Goal: Use online tool/utility

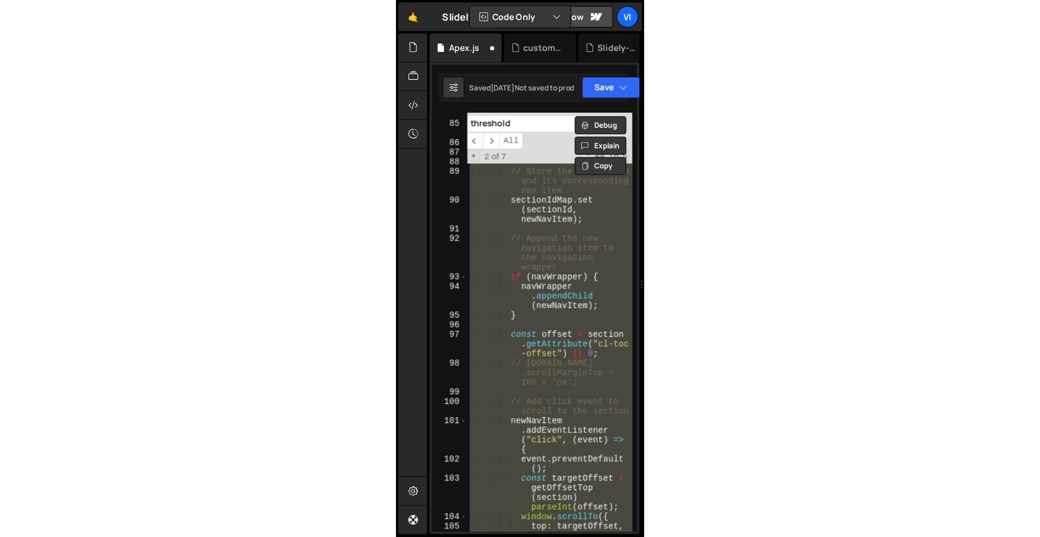
scroll to position [1459, 0]
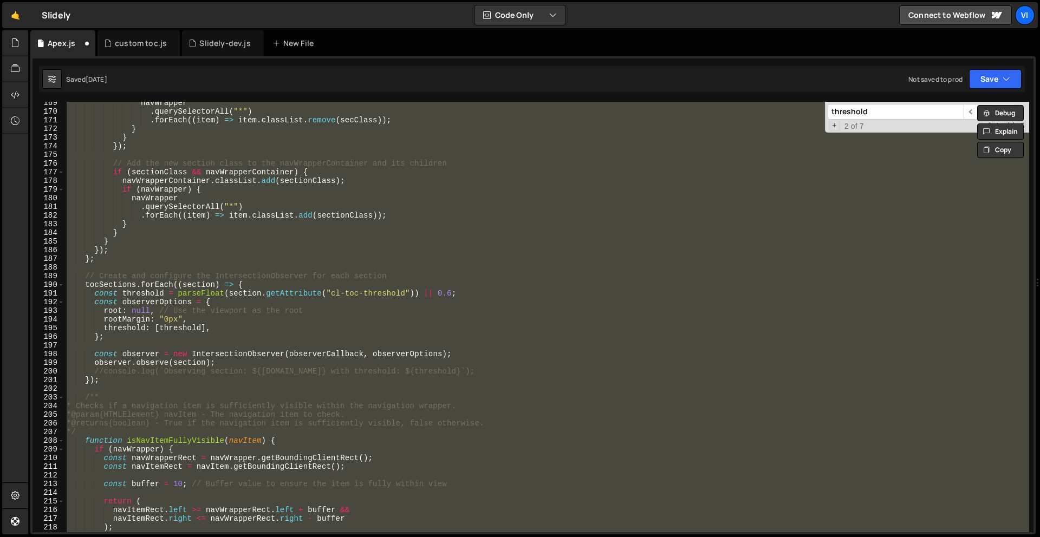
click at [224, 313] on div "navWrapper . querySelectorAll ( "*" ) . forEach (( item ) => item . classList .…" at bounding box center [546, 317] width 964 height 430
paste textarea "</style"
type textarea "</style>"
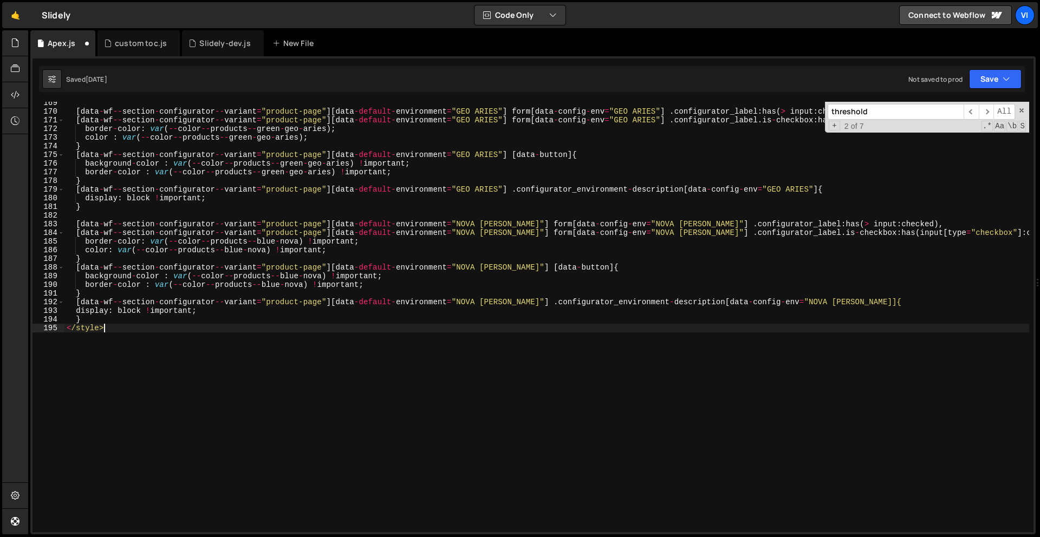
scroll to position [1485, 0]
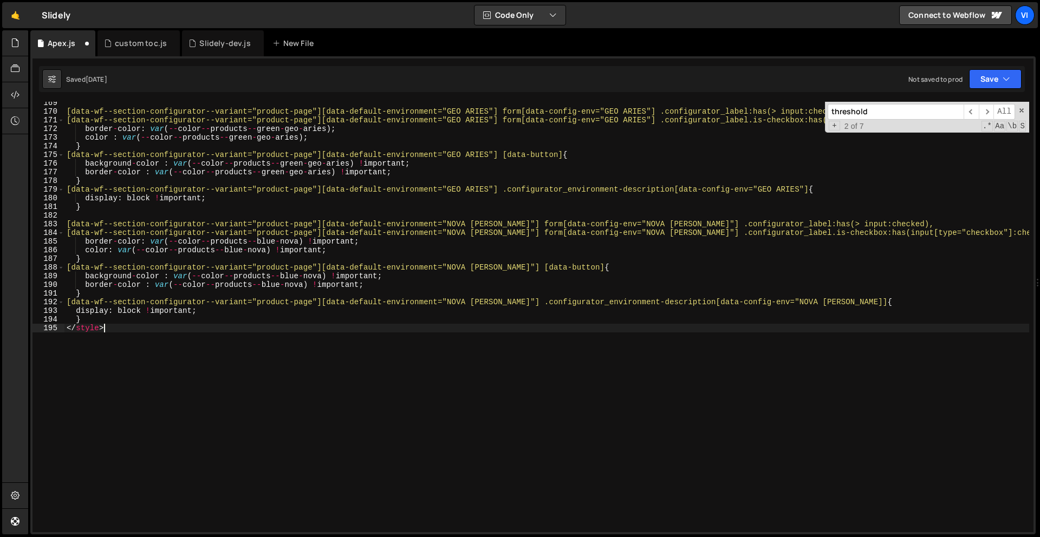
click at [224, 217] on div "[data-wf--section-configurator--variant="product-page"][data-default-environmen…" at bounding box center [546, 323] width 964 height 448
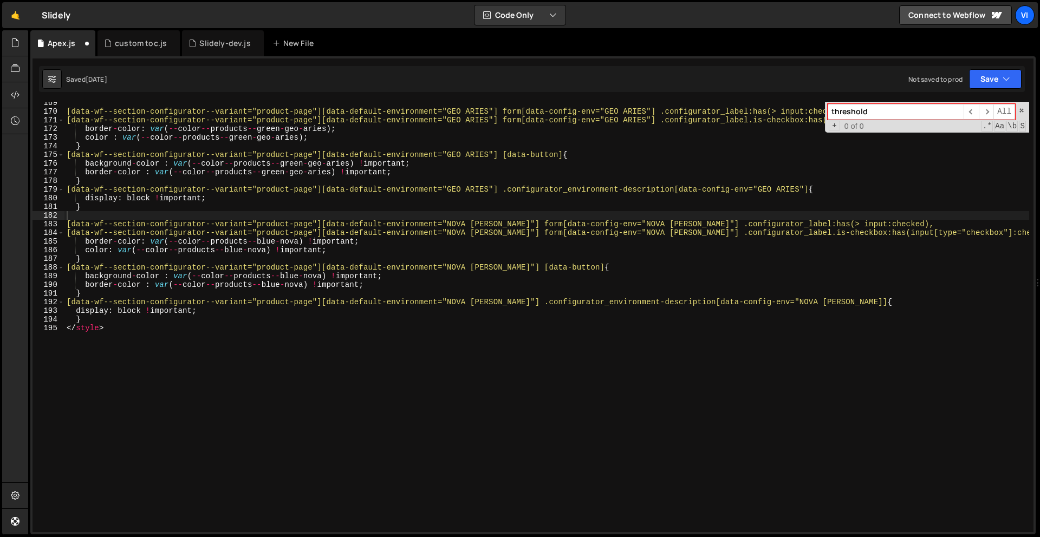
paste input ".configurator_environment-description-wrapper.is-preview"
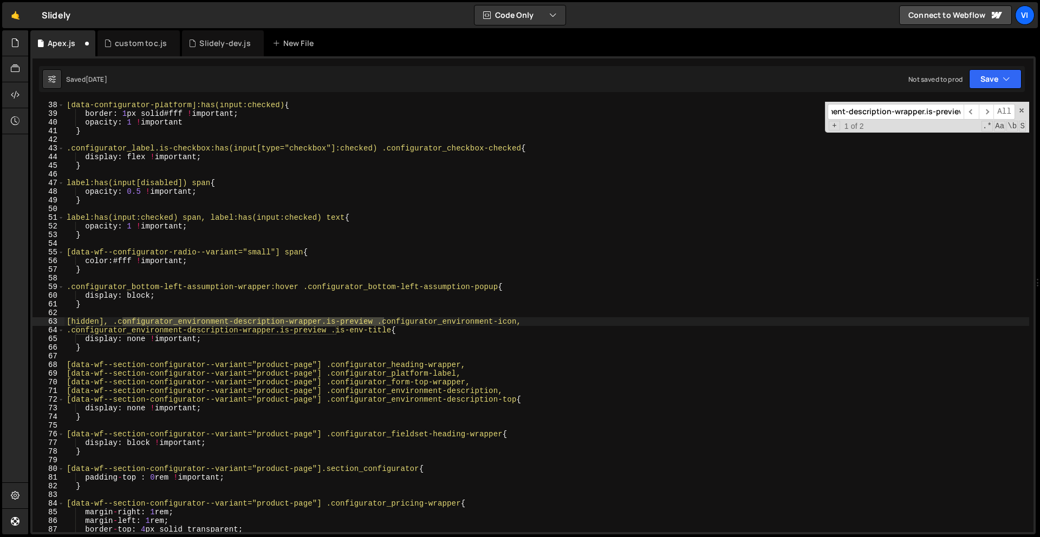
scroll to position [322, 0]
type input ".configurator_environment-description-wrapper.is-preview"
click at [224, 112] on span "​" at bounding box center [985, 112] width 15 height 16
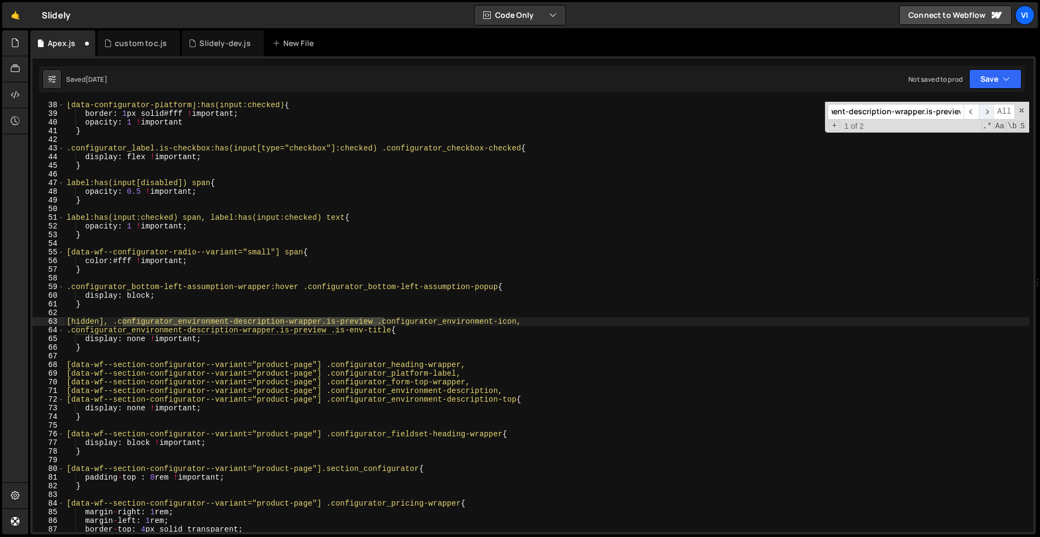
click at [224, 112] on span "​" at bounding box center [985, 112] width 15 height 16
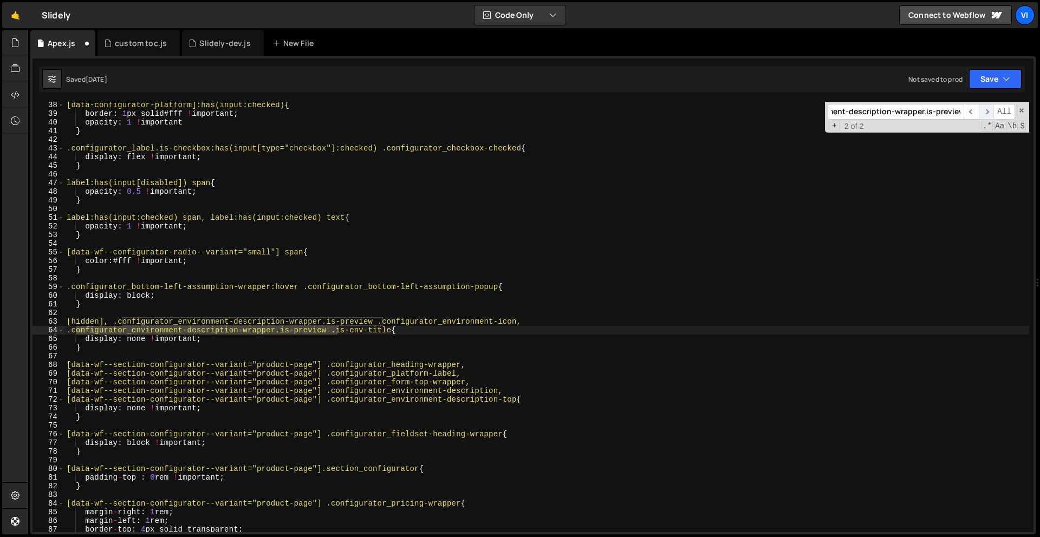
click at [224, 112] on span "​" at bounding box center [985, 112] width 15 height 16
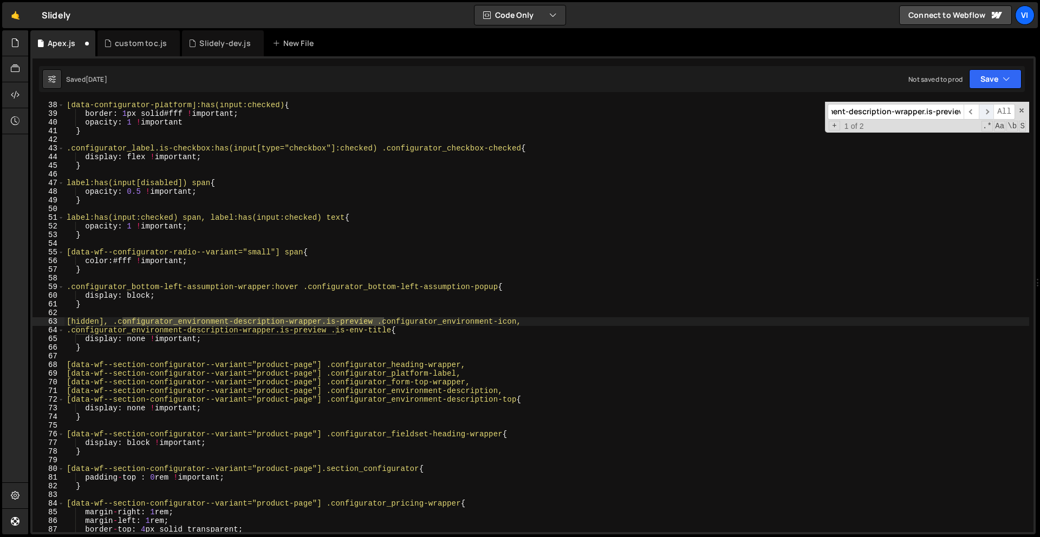
click at [224, 112] on span "​" at bounding box center [985, 112] width 15 height 16
